Goal: Task Accomplishment & Management: Manage account settings

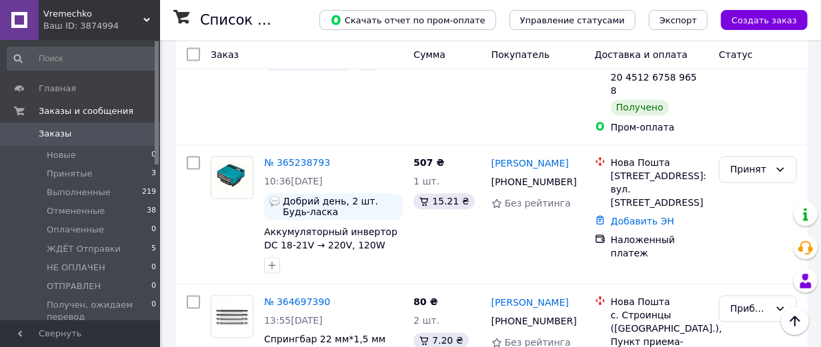
scroll to position [1259, 0]
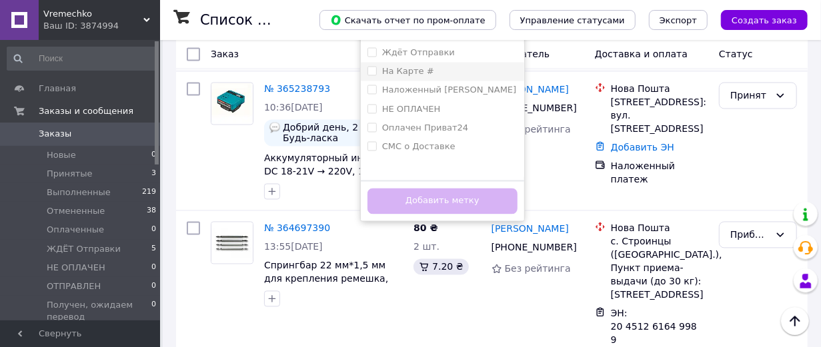
click at [376, 75] on input "На Карте #" at bounding box center [371, 71] width 9 height 9
checkbox input "true"
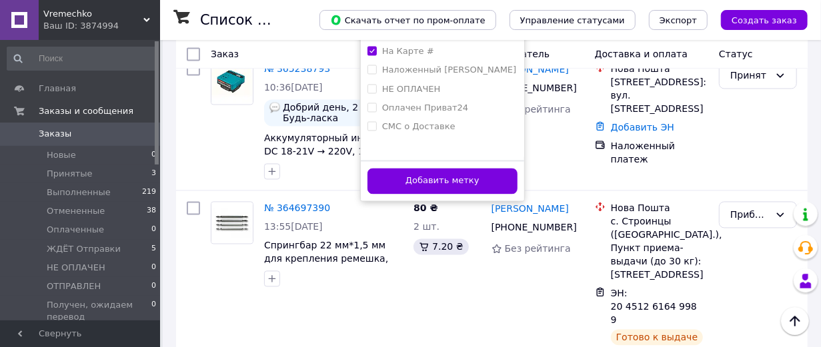
scroll to position [1408, 0]
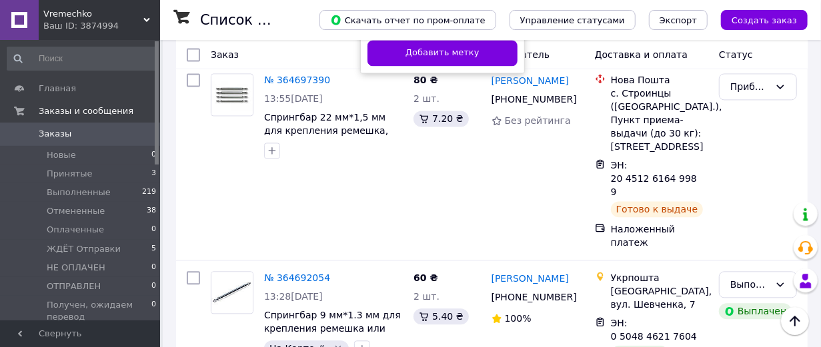
click at [434, 66] on button "Добавить метку" at bounding box center [442, 53] width 150 height 26
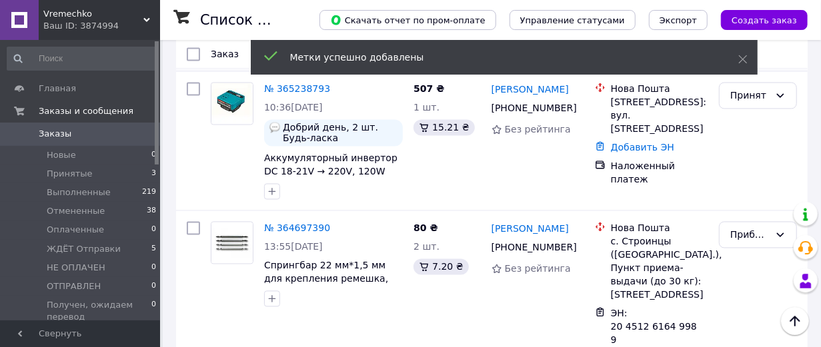
scroll to position [1185, 0]
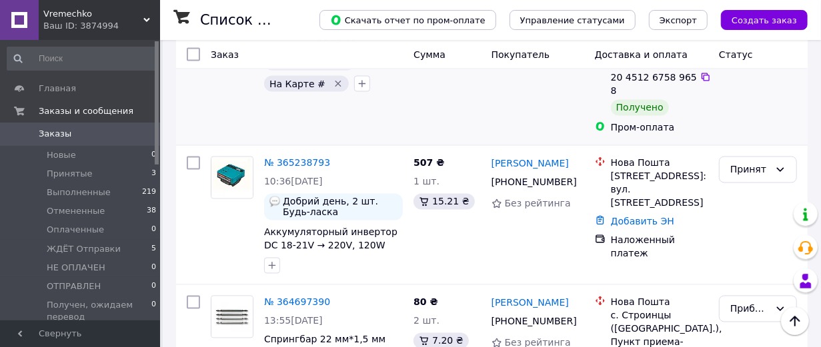
drag, startPoint x: 258, startPoint y: 228, endPoint x: 577, endPoint y: 225, distance: 318.8
click at [577, 140] on div "№ 365862320 16:11, 09.10.2025 18 мм Кожаный Ремешок для часов CONDOR 123L.18.02…" at bounding box center [491, 60] width 621 height 160
copy div "№ 365862320 16:11, 09.10.2025 18 мм Кожаный Ремешок для часов CONDOR 123L.18.02…"
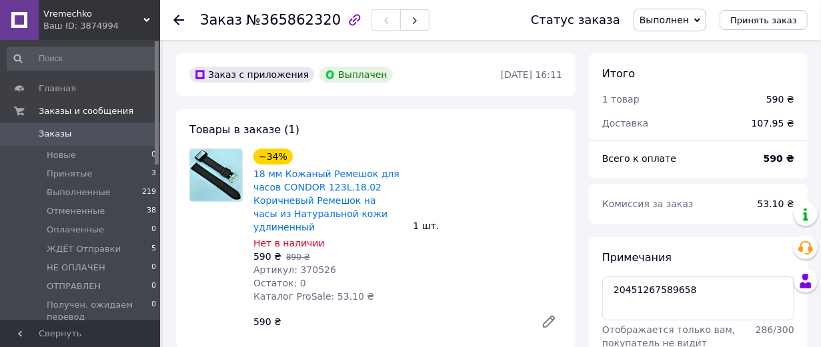
scroll to position [208, 0]
click at [347, 17] on icon "button" at bounding box center [355, 20] width 16 height 16
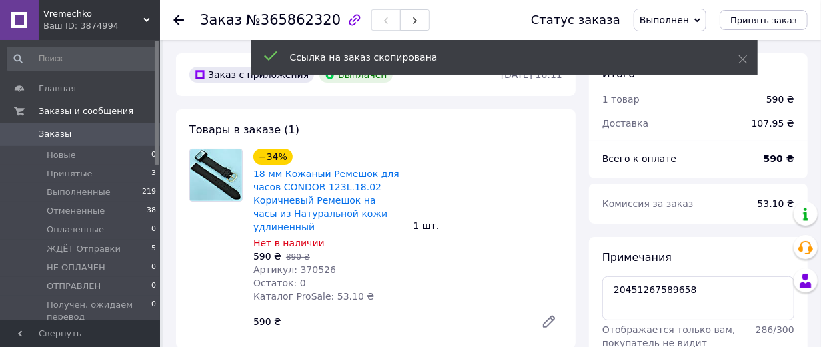
click at [295, 27] on span "№365862320" at bounding box center [293, 20] width 95 height 16
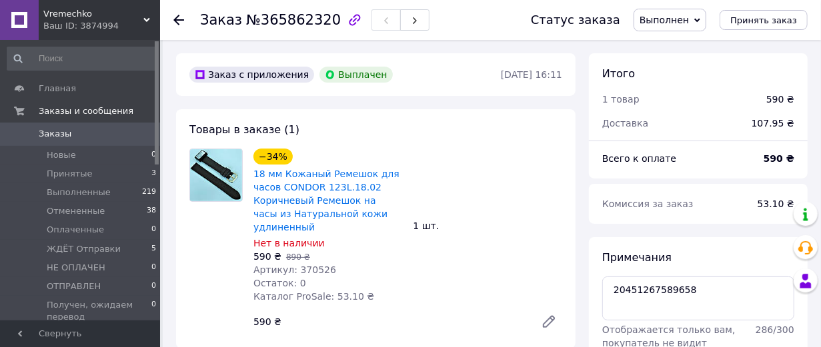
click at [53, 131] on span "Заказы" at bounding box center [55, 134] width 33 height 12
